Goal: Task Accomplishment & Management: Manage account settings

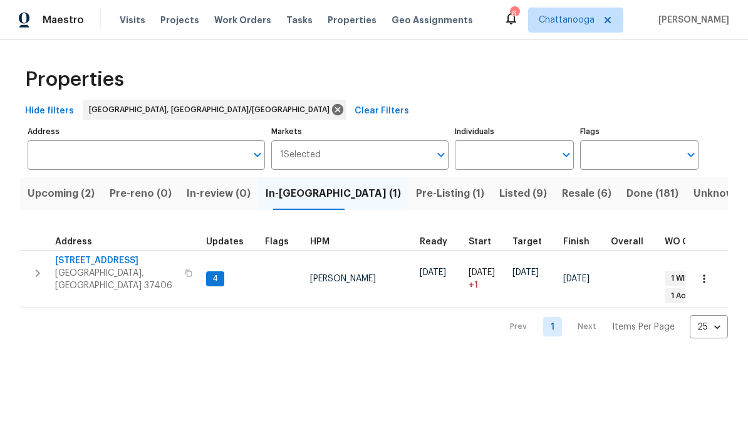
click at [70, 257] on span "[STREET_ADDRESS]" at bounding box center [116, 260] width 122 height 13
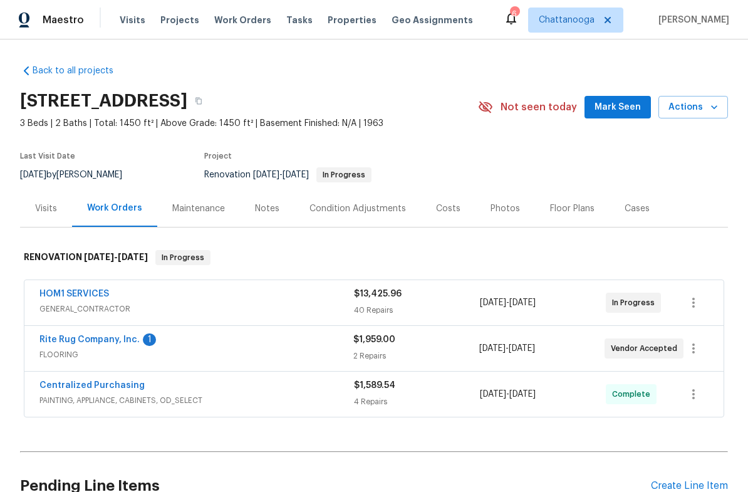
click at [63, 338] on link "Rite Rug Company, Inc." at bounding box center [89, 339] width 100 height 9
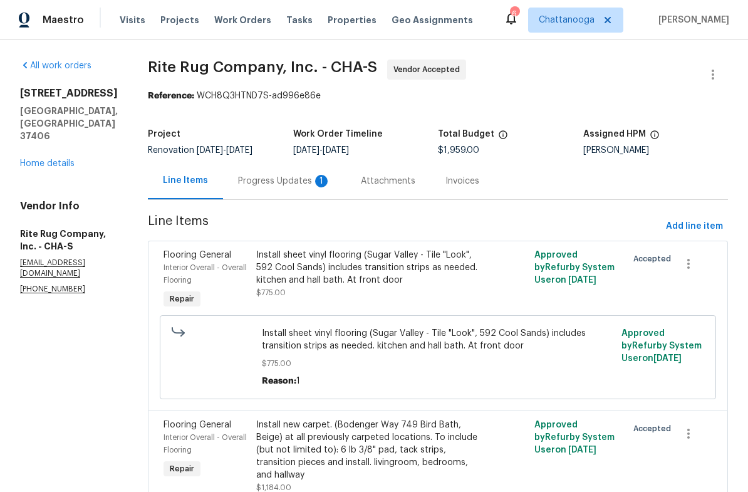
click at [289, 190] on div "Progress Updates 1" at bounding box center [284, 180] width 123 height 37
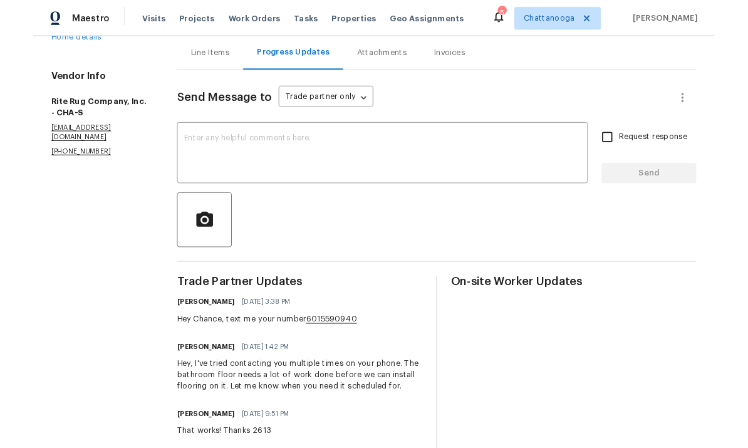
scroll to position [131, 0]
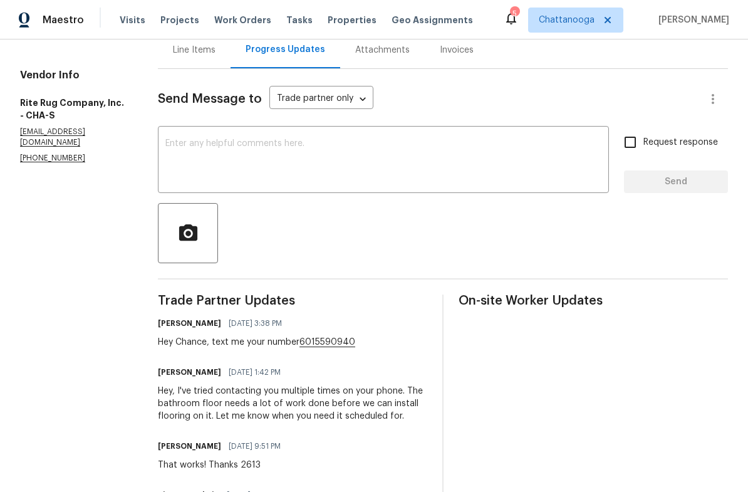
click at [497, 173] on textarea at bounding box center [383, 161] width 436 height 44
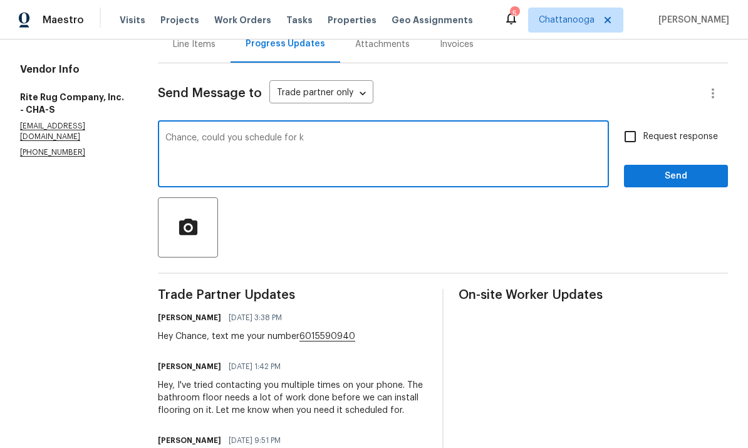
scroll to position [135, 0]
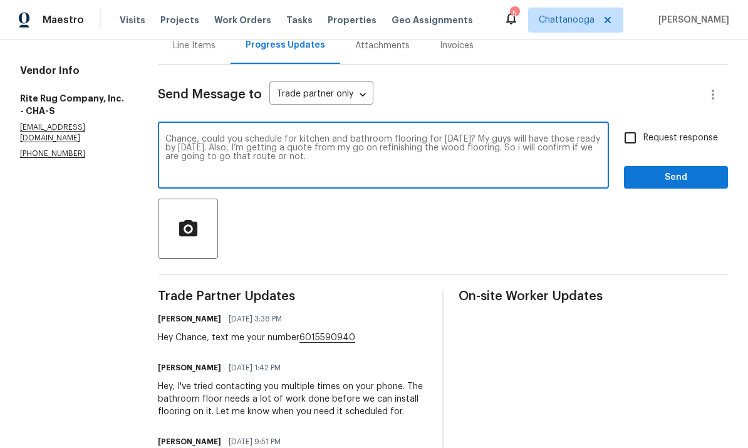
type textarea "Chance, could you schedule for kitchen and bathroom flooring for [DATE]? My guy…"
click at [627, 138] on input "Request response" at bounding box center [630, 138] width 26 height 26
checkbox input "true"
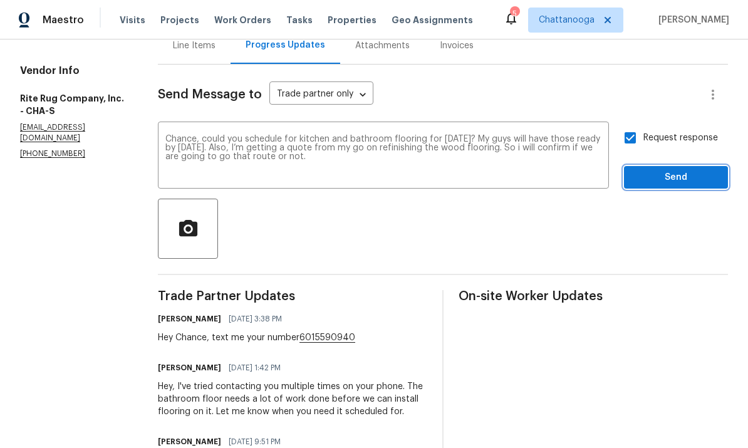
click at [671, 185] on span "Send" at bounding box center [676, 178] width 84 height 16
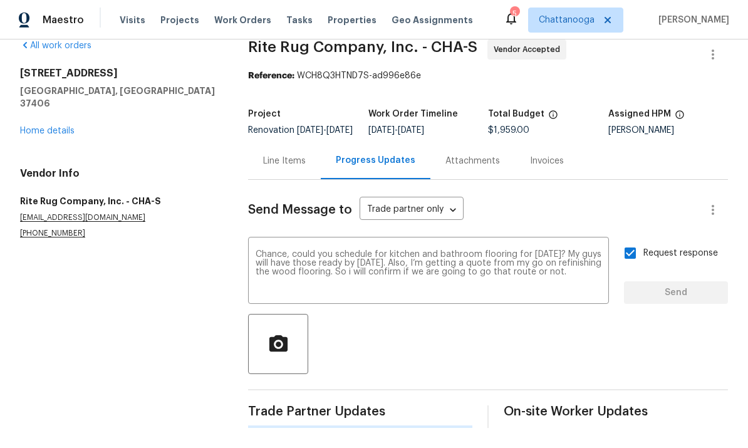
scroll to position [0, 0]
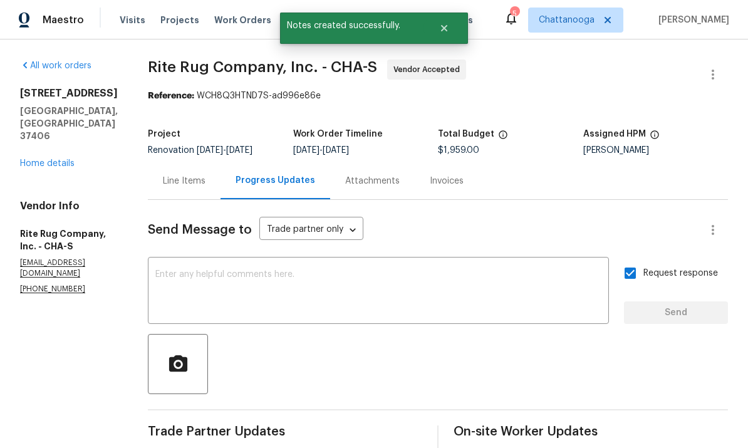
click at [28, 159] on link "Home details" at bounding box center [47, 163] width 54 height 9
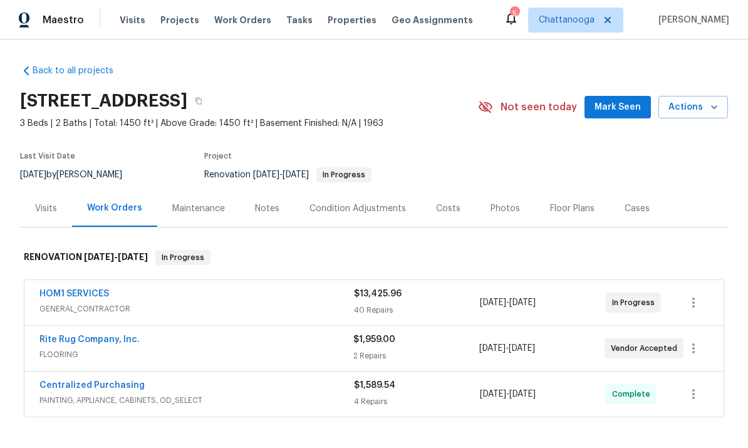
click at [141, 351] on span "FLOORING" at bounding box center [196, 354] width 314 height 13
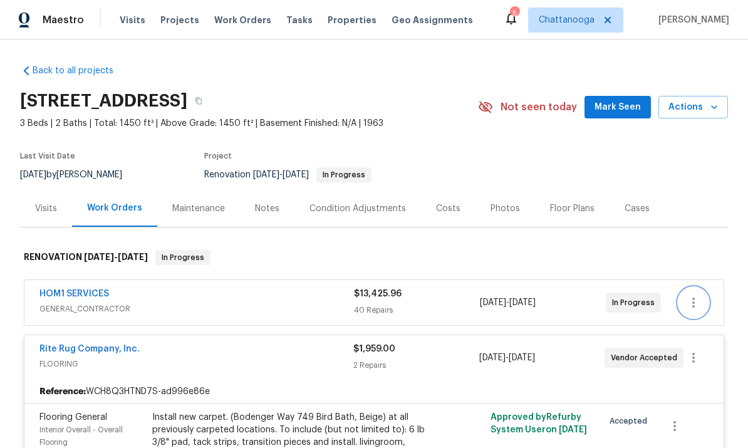
click at [690, 305] on icon "button" at bounding box center [693, 302] width 15 height 15
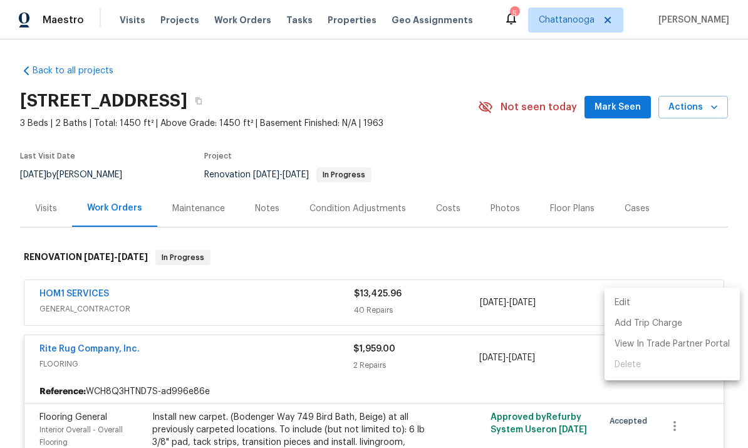
click at [661, 299] on li "Edit" at bounding box center [671, 302] width 135 height 21
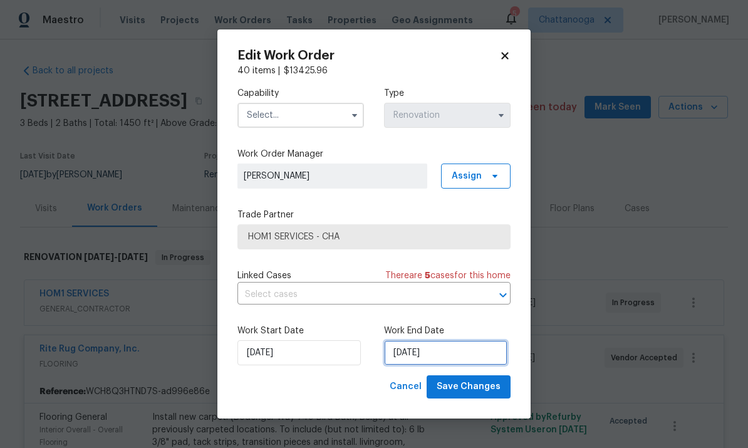
click at [460, 356] on input "[DATE]" at bounding box center [445, 352] width 123 height 25
select select "8"
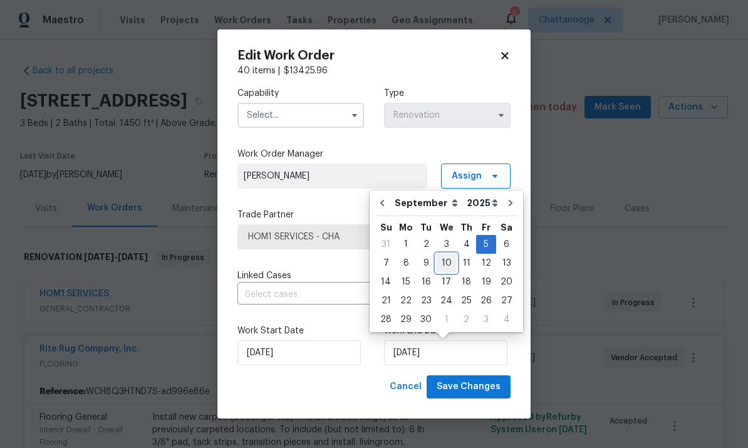
click at [438, 265] on div "10" at bounding box center [446, 263] width 21 height 18
type input "[DATE]"
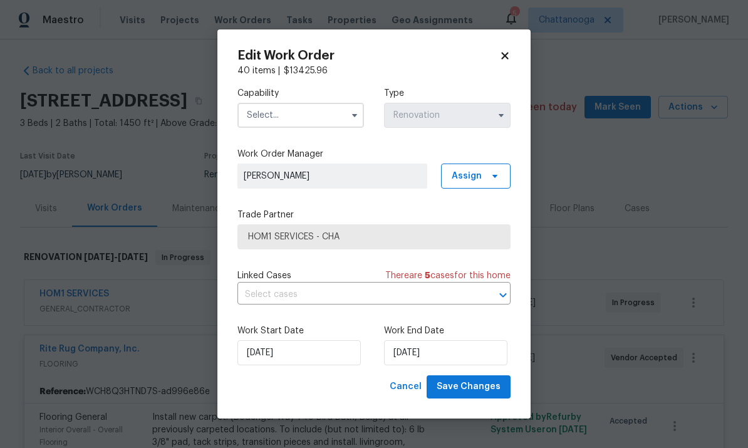
click at [321, 123] on input "text" at bounding box center [300, 115] width 126 height 25
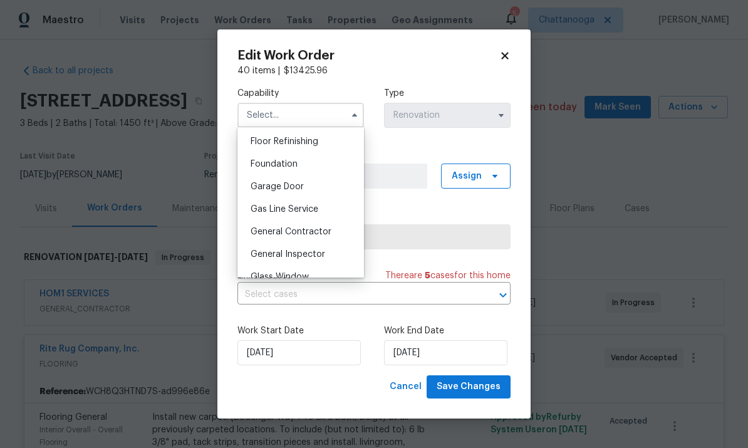
scroll to position [512, 0]
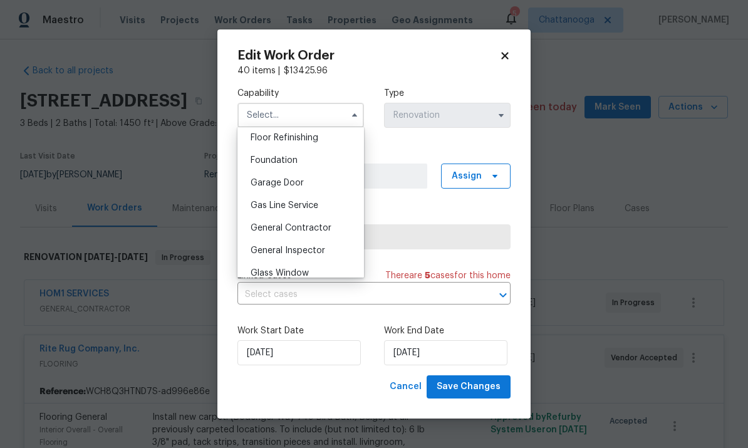
click at [326, 224] on span "General Contractor" at bounding box center [290, 228] width 81 height 9
type input "General Contractor"
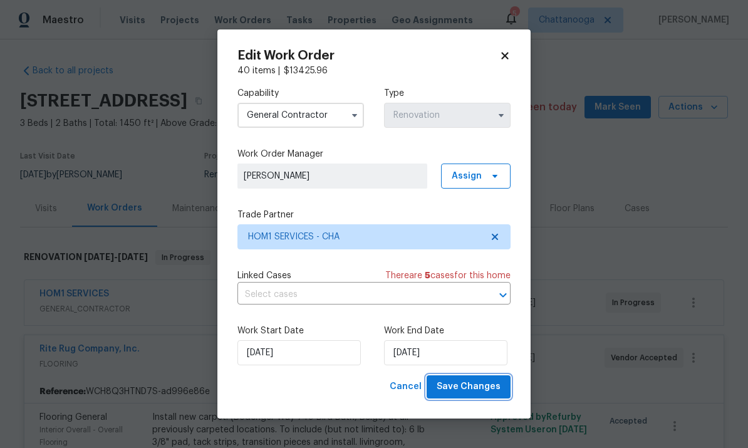
click at [471, 391] on span "Save Changes" at bounding box center [468, 387] width 64 height 16
